Goal: Find specific page/section: Find specific page/section

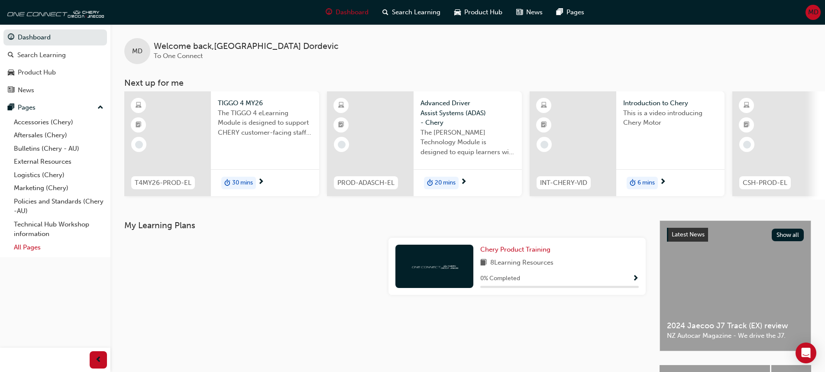
click at [29, 250] on link "All Pages" at bounding box center [58, 247] width 97 height 13
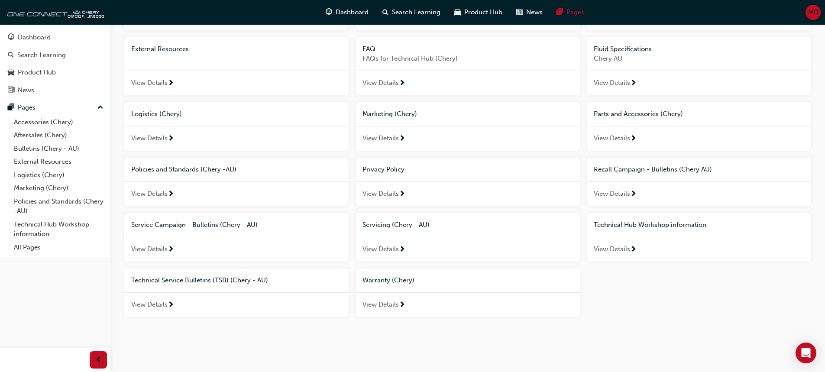
scroll to position [116, 0]
click at [382, 275] on span "Warranty (Chery)" at bounding box center [389, 279] width 52 height 8
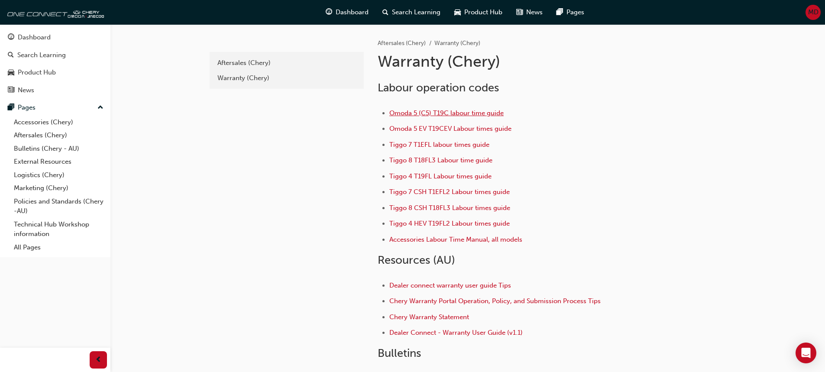
click at [466, 113] on span "Omoda 5 (C5) T19C labour time guide" at bounding box center [446, 113] width 114 height 8
